Goal: Find specific page/section: Find specific page/section

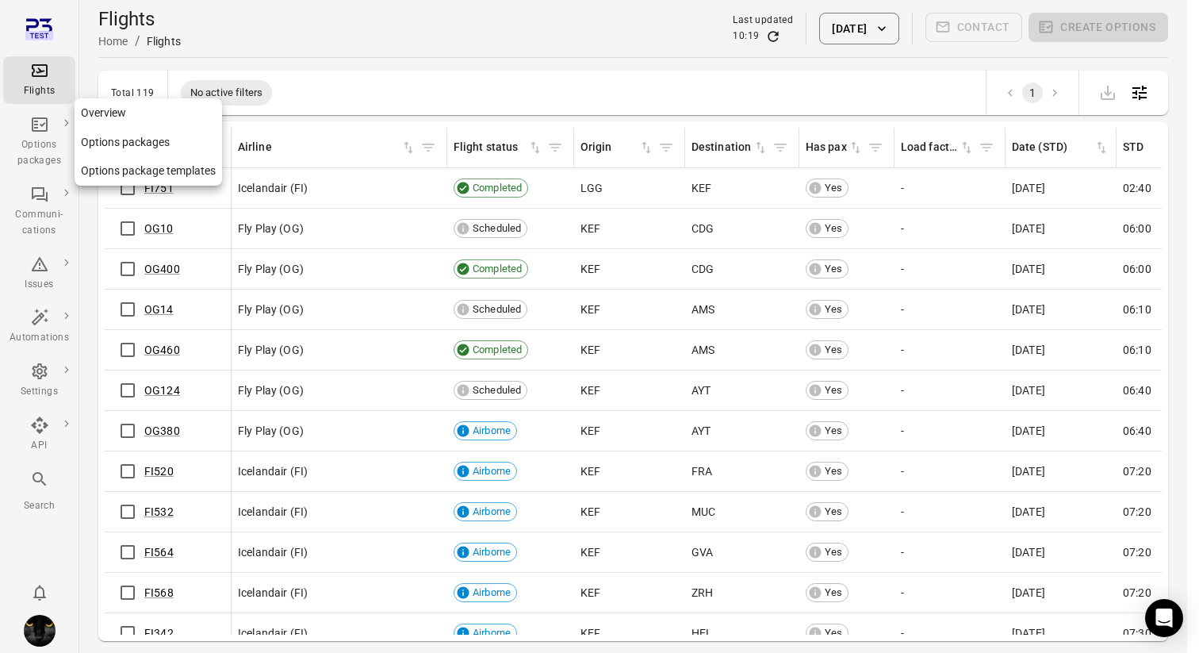
click at [51, 130] on div "Options packages" at bounding box center [39, 142] width 59 height 54
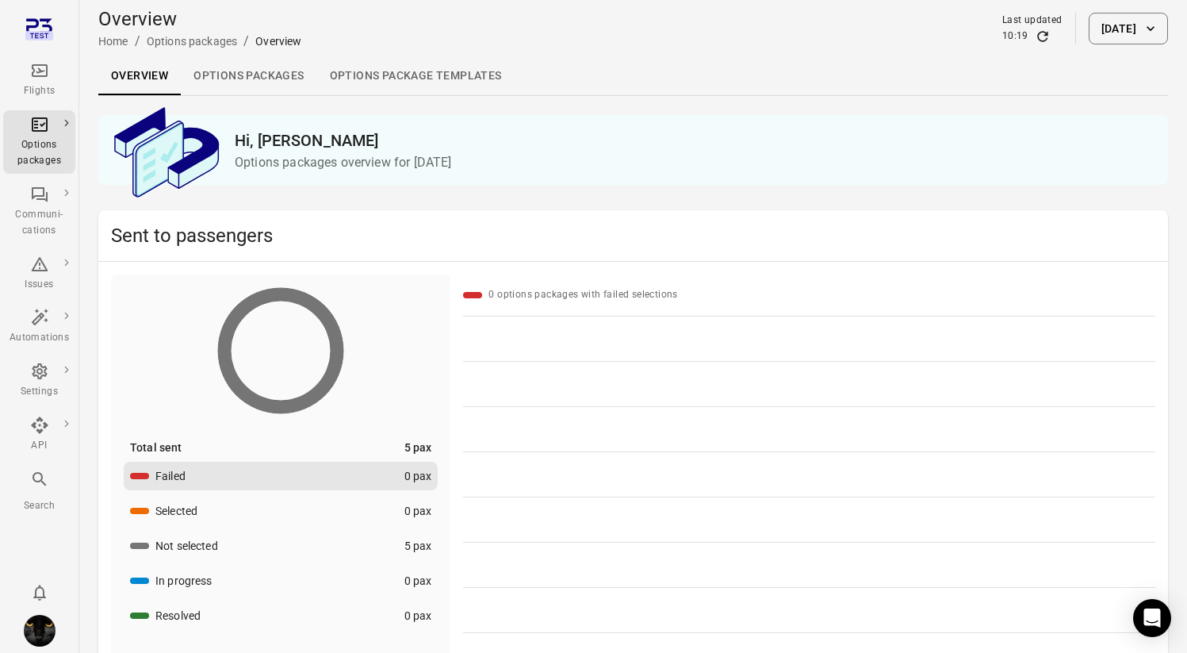
click at [243, 81] on link "Options packages" at bounding box center [249, 76] width 136 height 38
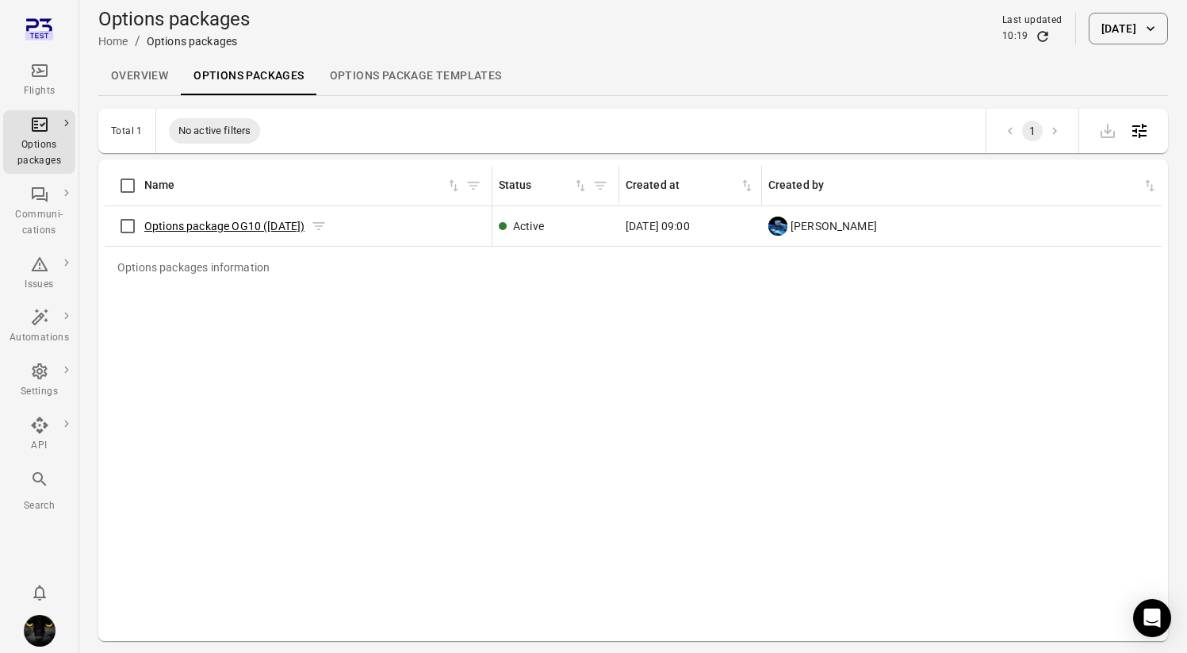
click at [221, 231] on link "Options package OG10 ([DATE])" at bounding box center [224, 226] width 160 height 13
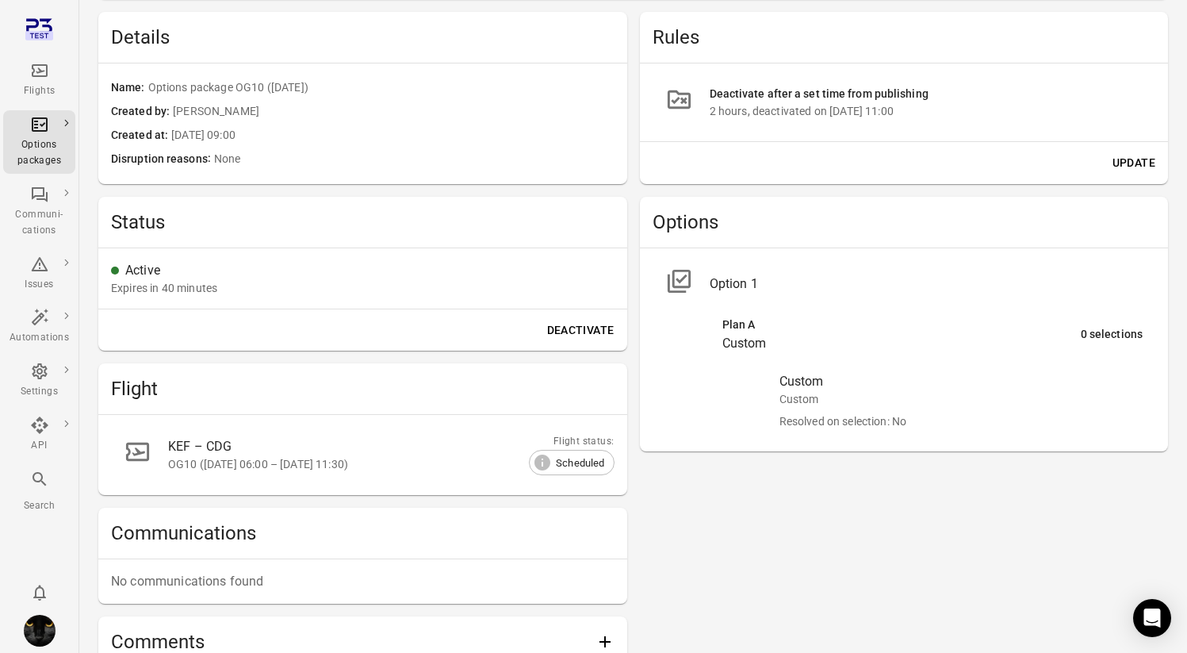
scroll to position [395, 0]
